Goal: Task Accomplishment & Management: Use online tool/utility

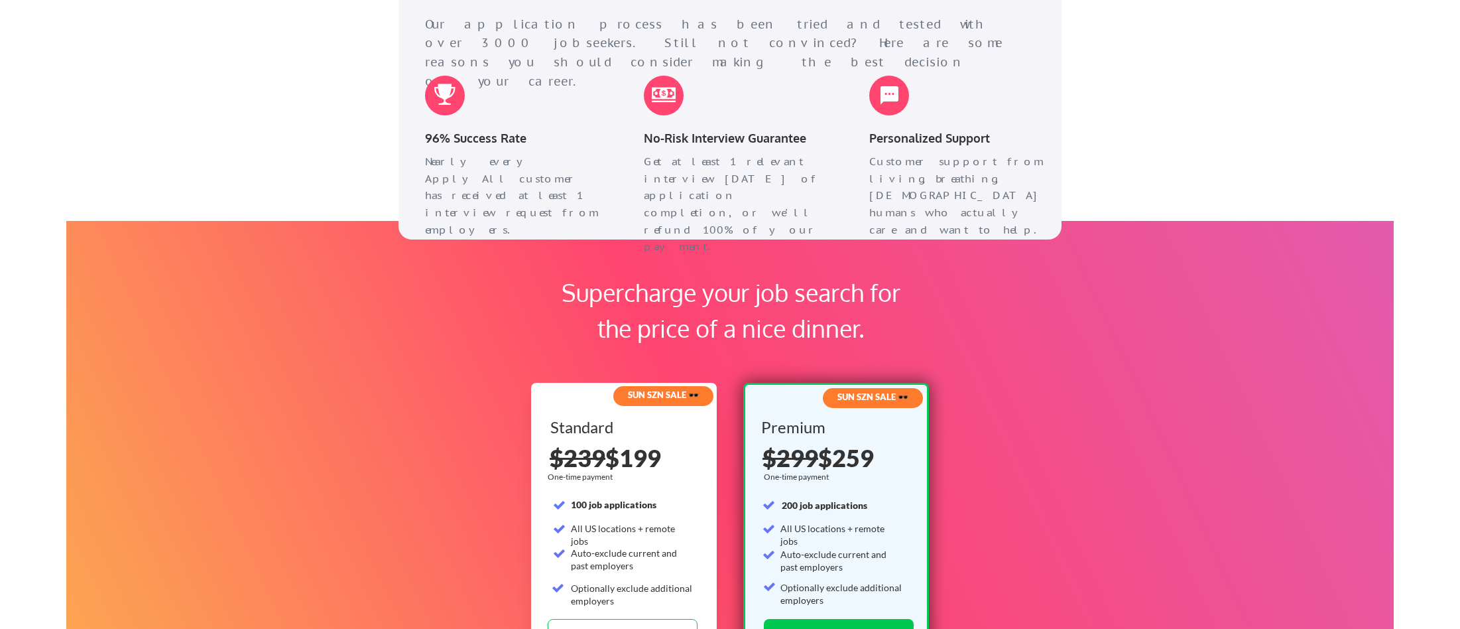
scroll to position [2081, 0]
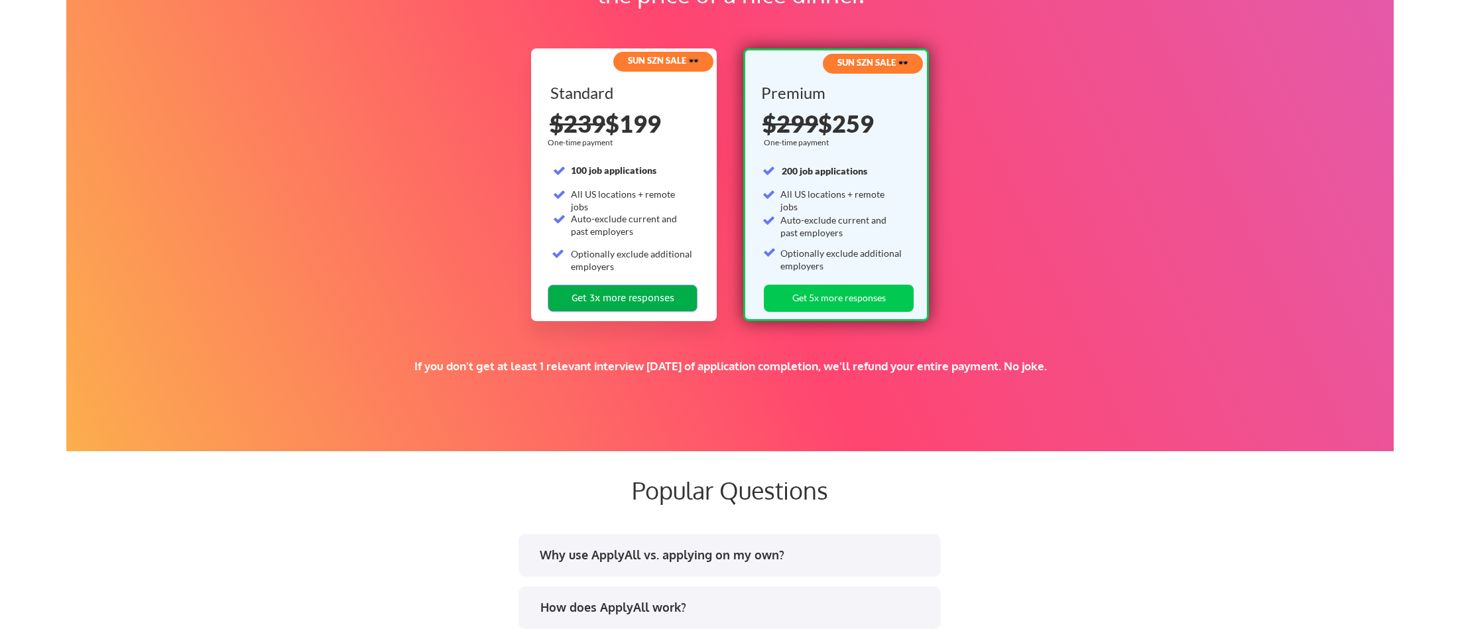
click at [651, 297] on button "Get 3x more responses" at bounding box center [623, 297] width 150 height 27
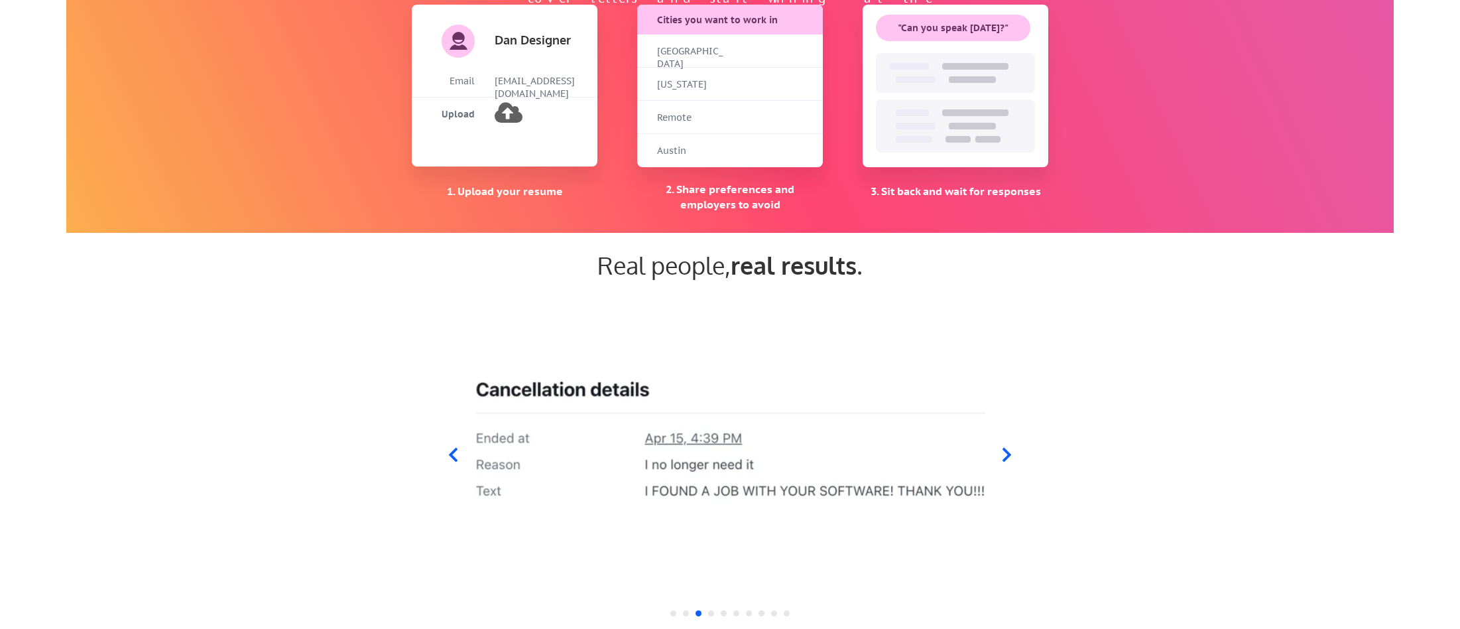
scroll to position [1085, 0]
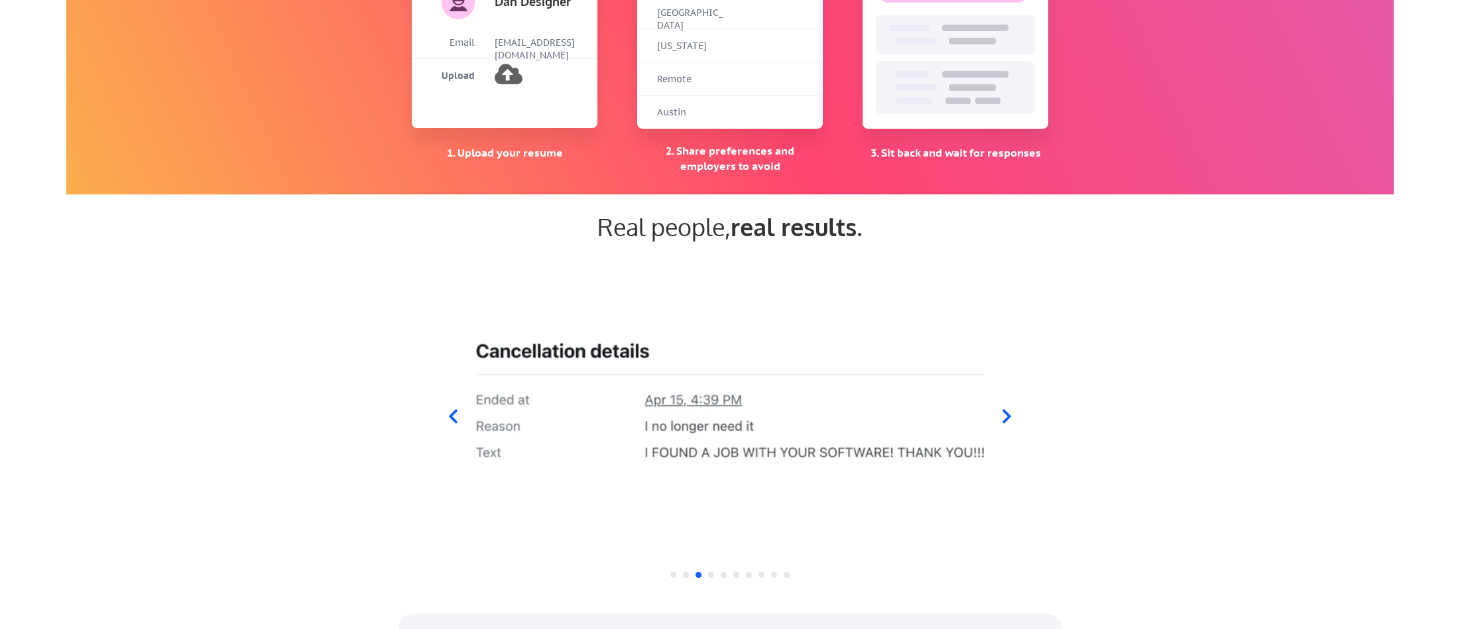
click at [455, 412] on icon at bounding box center [453, 416] width 9 height 14
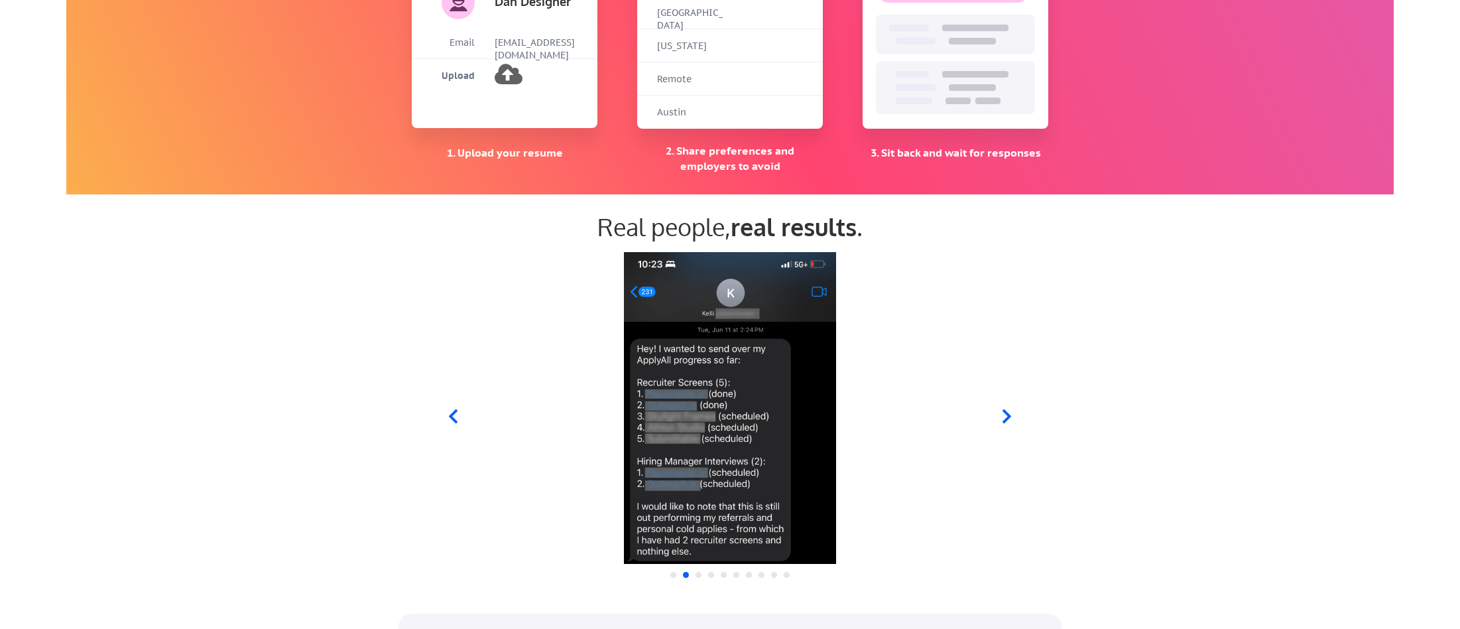
click at [999, 409] on icon at bounding box center [1007, 416] width 17 height 17
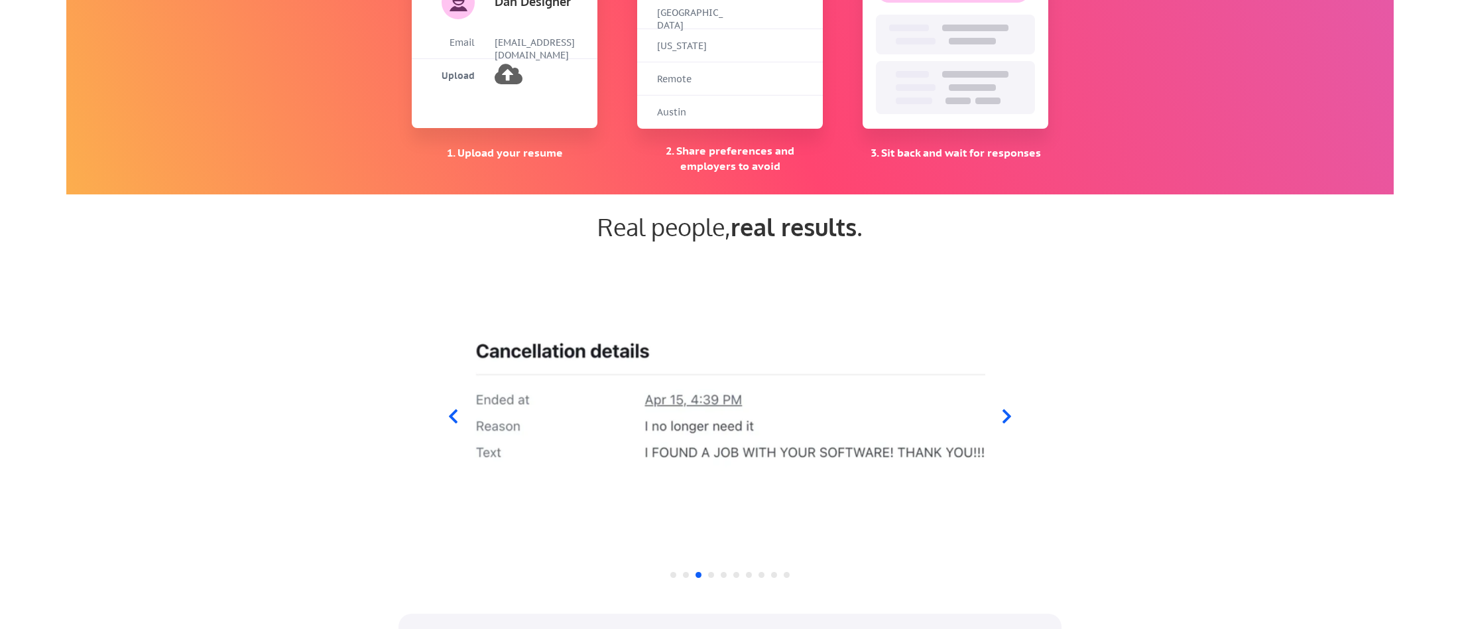
click at [999, 409] on icon at bounding box center [1007, 416] width 17 height 17
click at [1003, 411] on icon at bounding box center [1007, 416] width 9 height 14
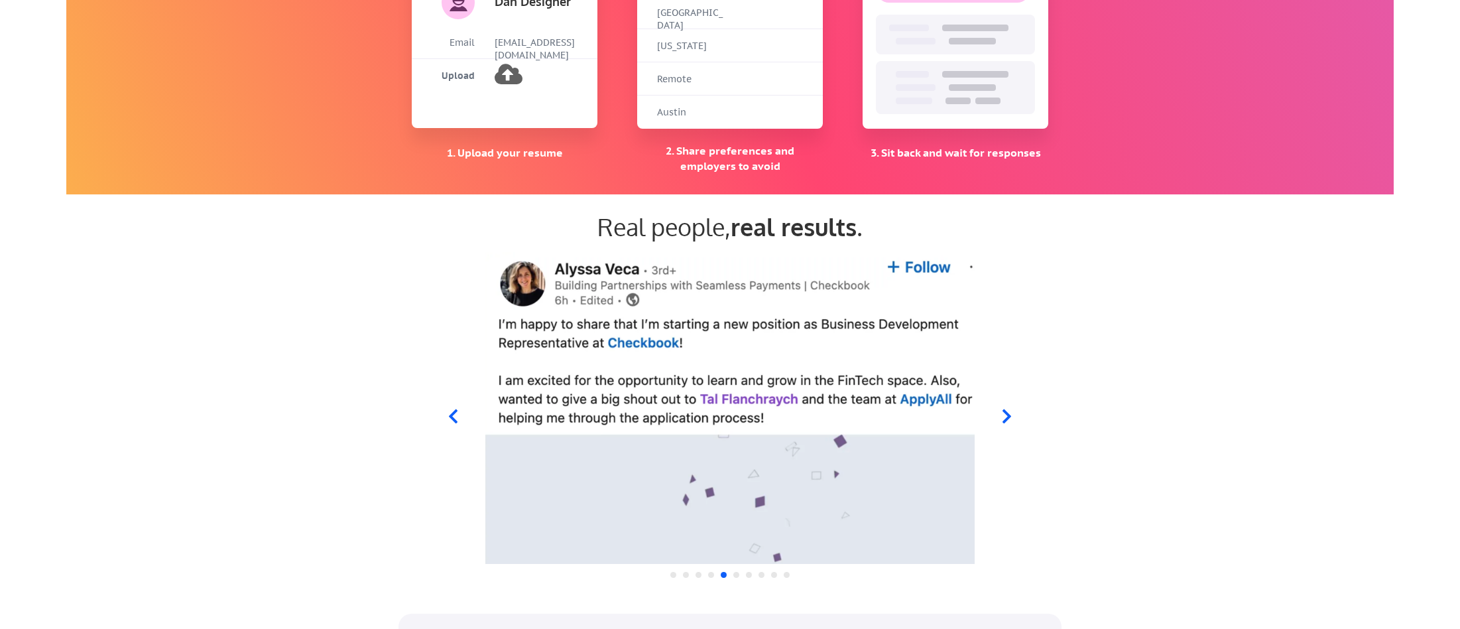
click at [457, 416] on icon at bounding box center [453, 416] width 17 height 17
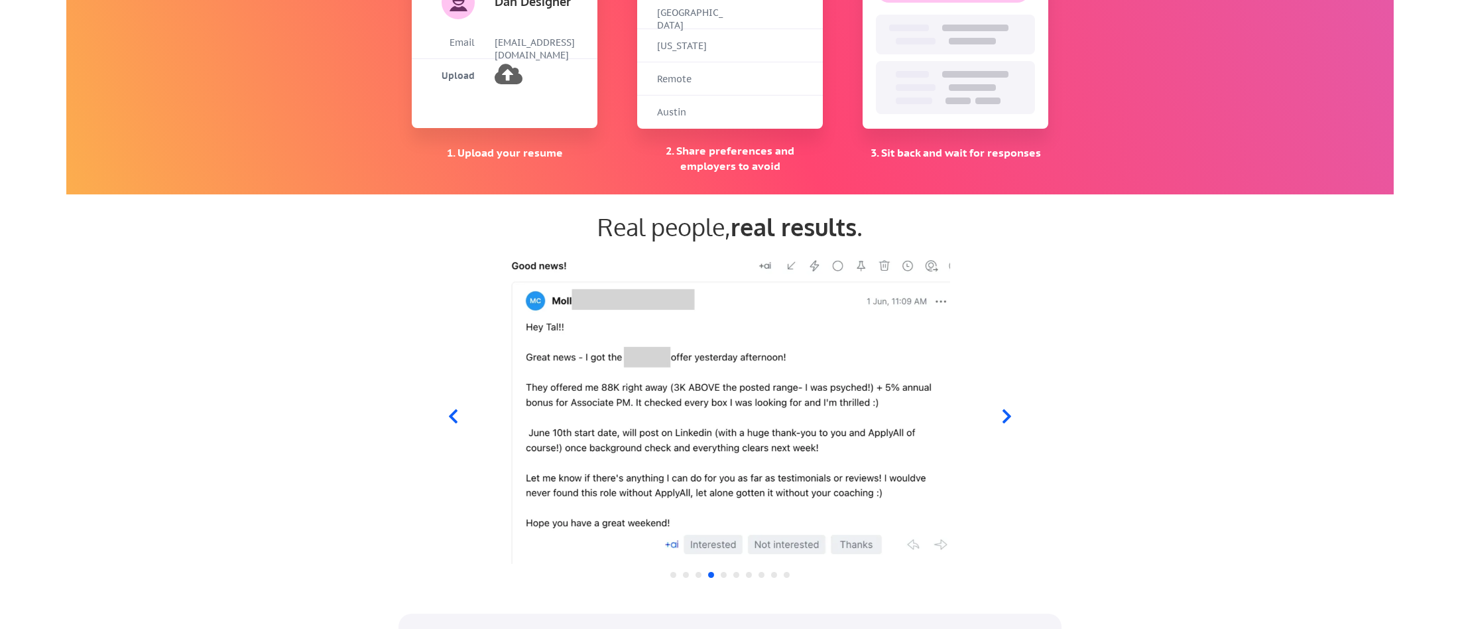
click at [1009, 420] on icon at bounding box center [1007, 416] width 17 height 17
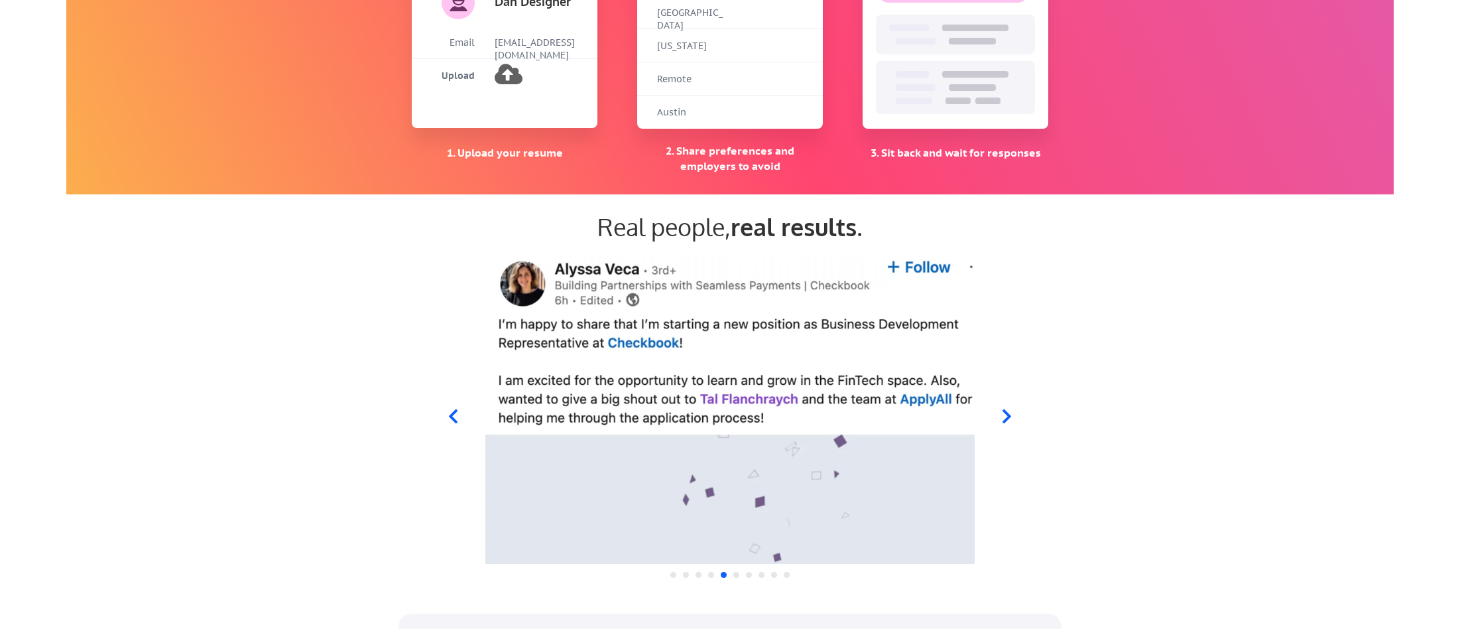
click at [1009, 420] on icon at bounding box center [1007, 416] width 17 height 17
click at [1007, 416] on icon at bounding box center [1007, 416] width 17 height 17
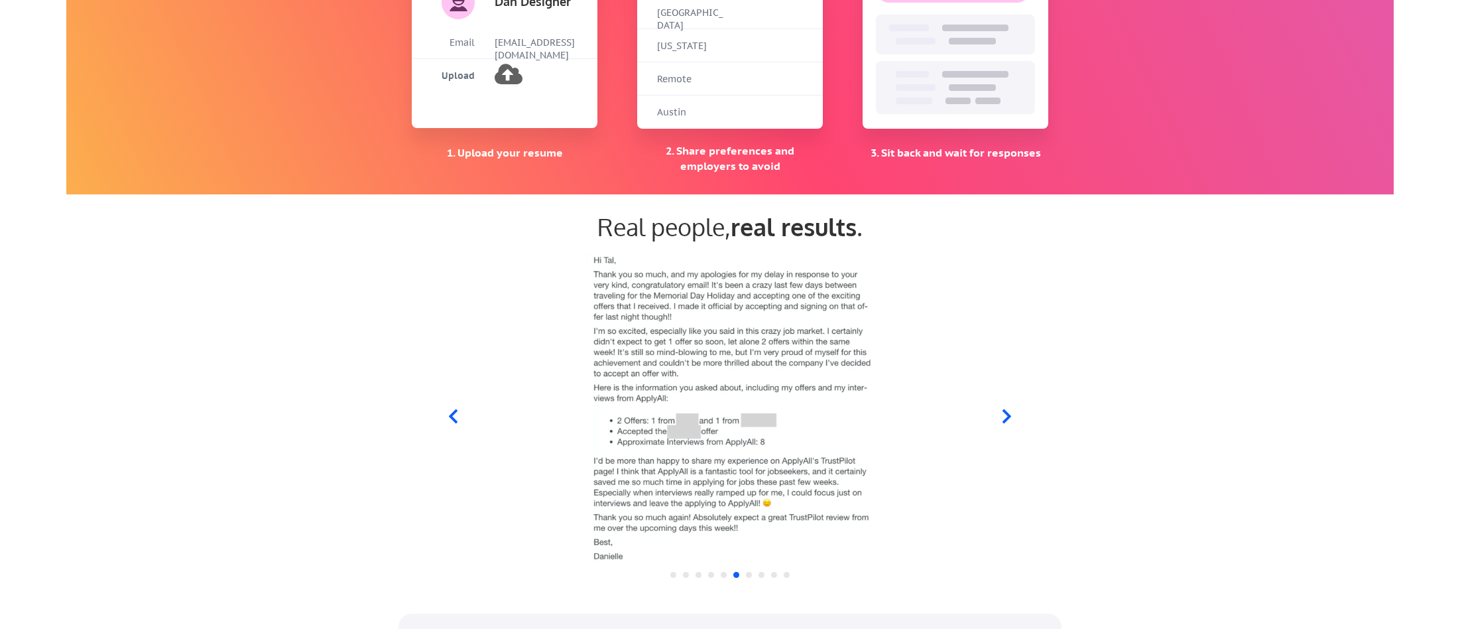
click at [1007, 416] on icon at bounding box center [1007, 416] width 17 height 17
